Goal: Find specific page/section: Find specific page/section

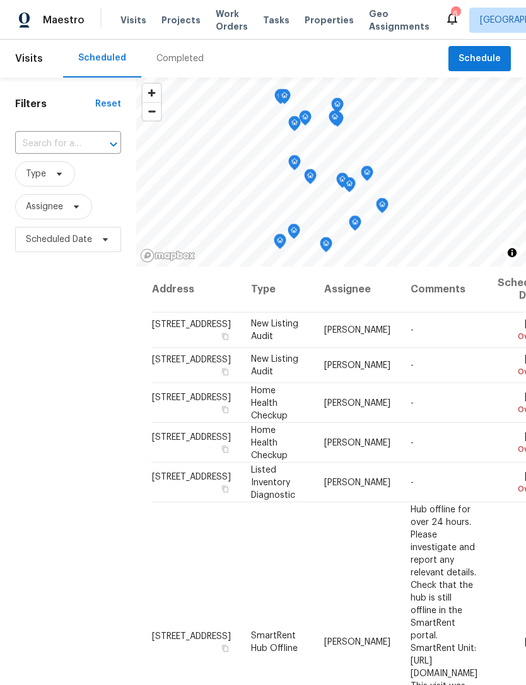
scroll to position [389, 0]
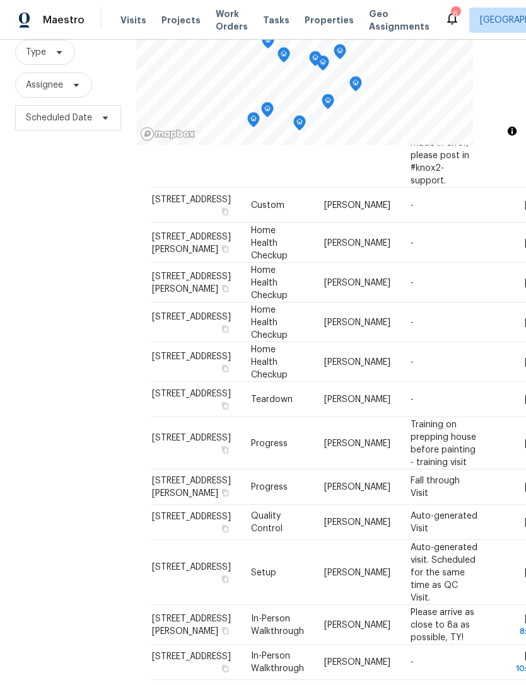
scroll to position [473, 0]
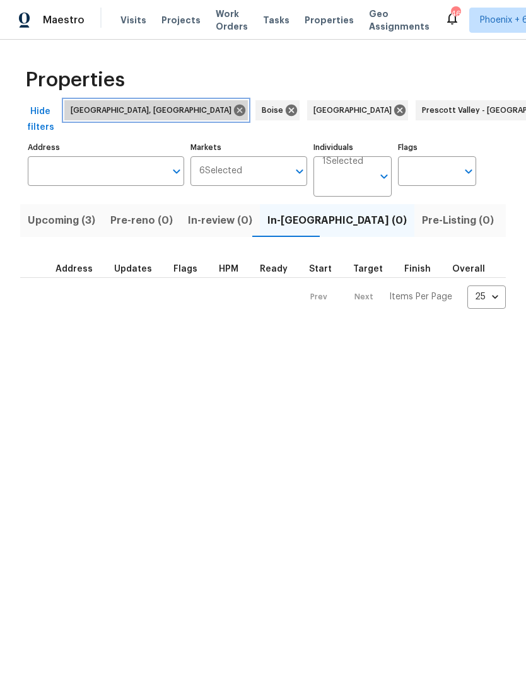
click at [233, 115] on icon at bounding box center [240, 110] width 14 height 14
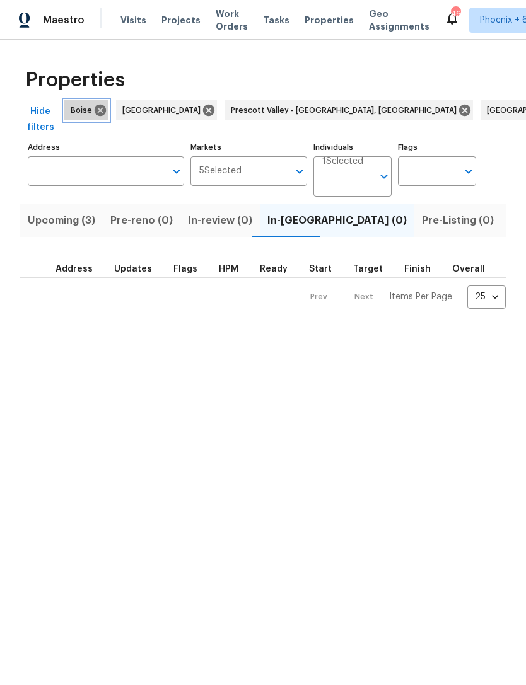
click at [93, 113] on icon at bounding box center [100, 110] width 14 height 14
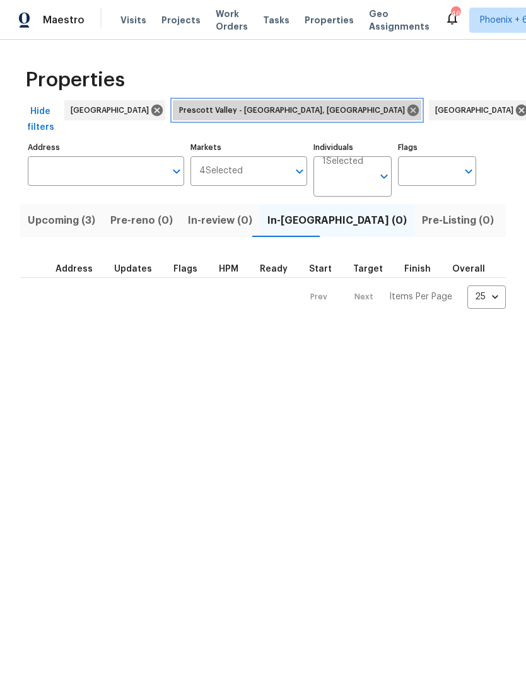
click at [407, 115] on icon at bounding box center [412, 110] width 11 height 11
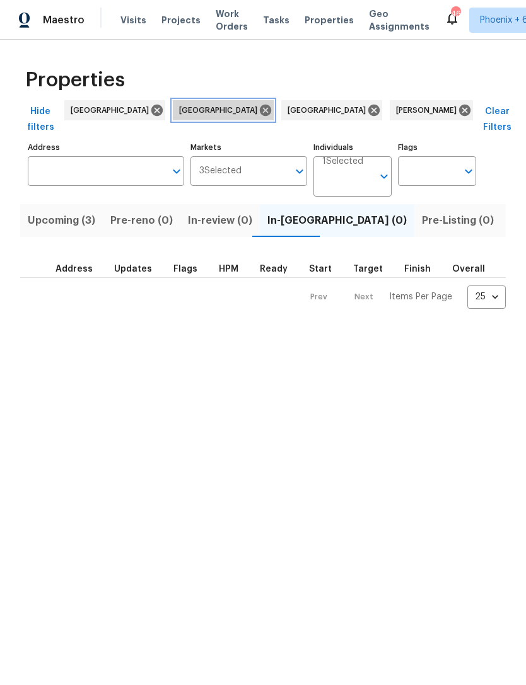
click at [260, 112] on icon at bounding box center [265, 110] width 11 height 11
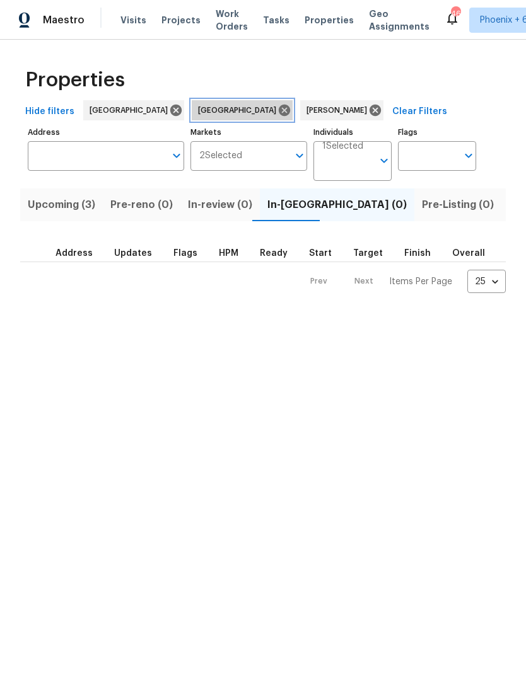
click at [277, 112] on icon at bounding box center [284, 110] width 14 height 14
click at [260, 103] on icon at bounding box center [267, 110] width 14 height 14
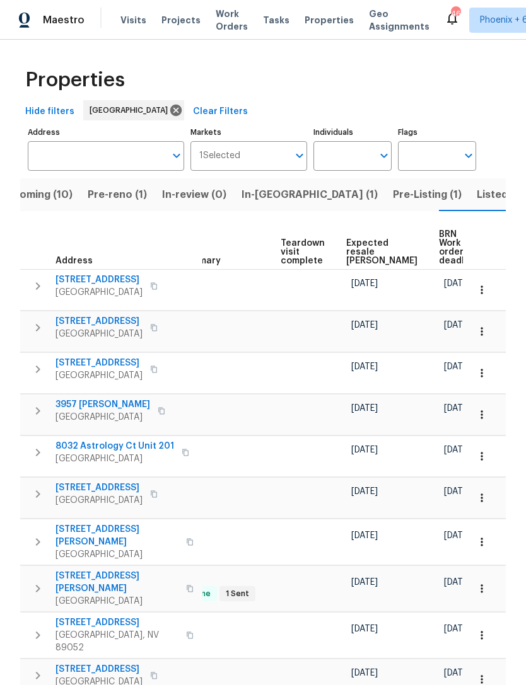
scroll to position [0, 255]
